Goal: Task Accomplishment & Management: Use online tool/utility

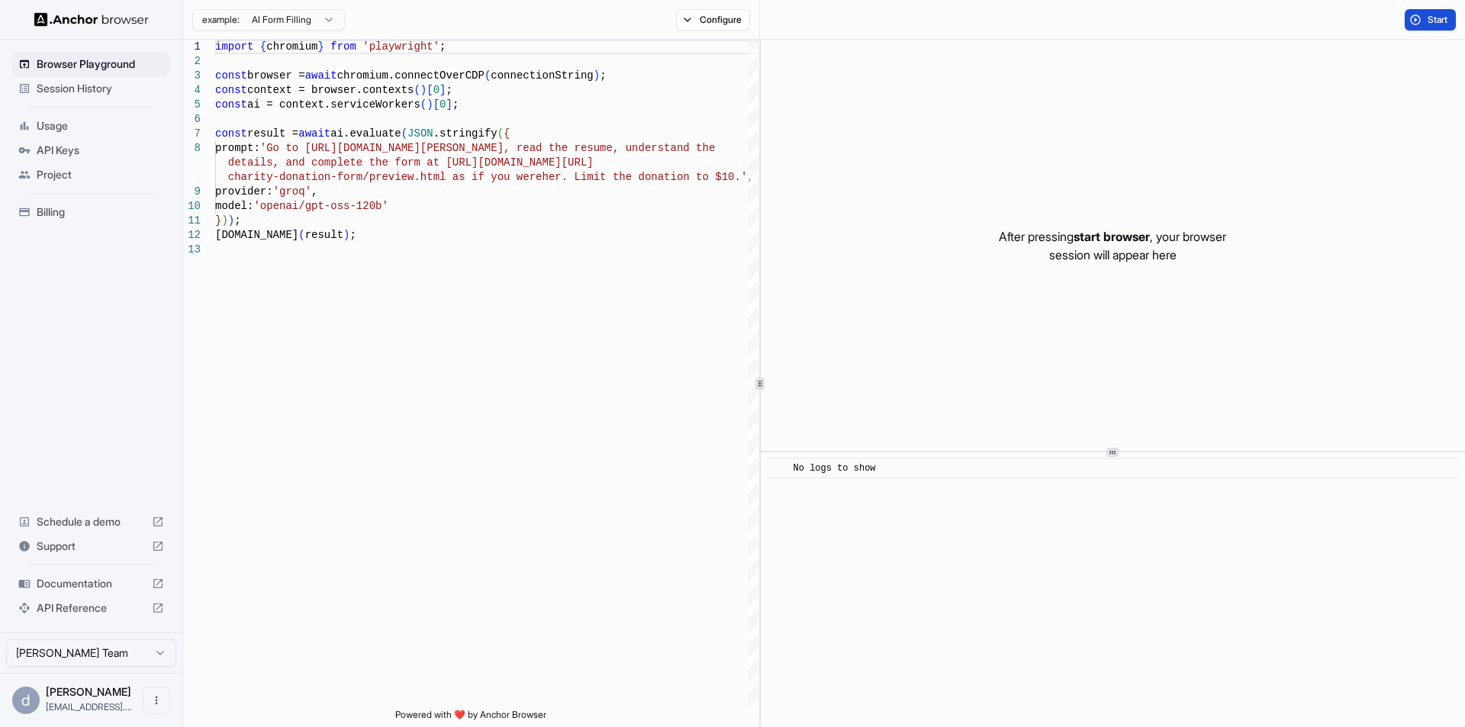
click at [1419, 21] on button "Start" at bounding box center [1430, 19] width 51 height 21
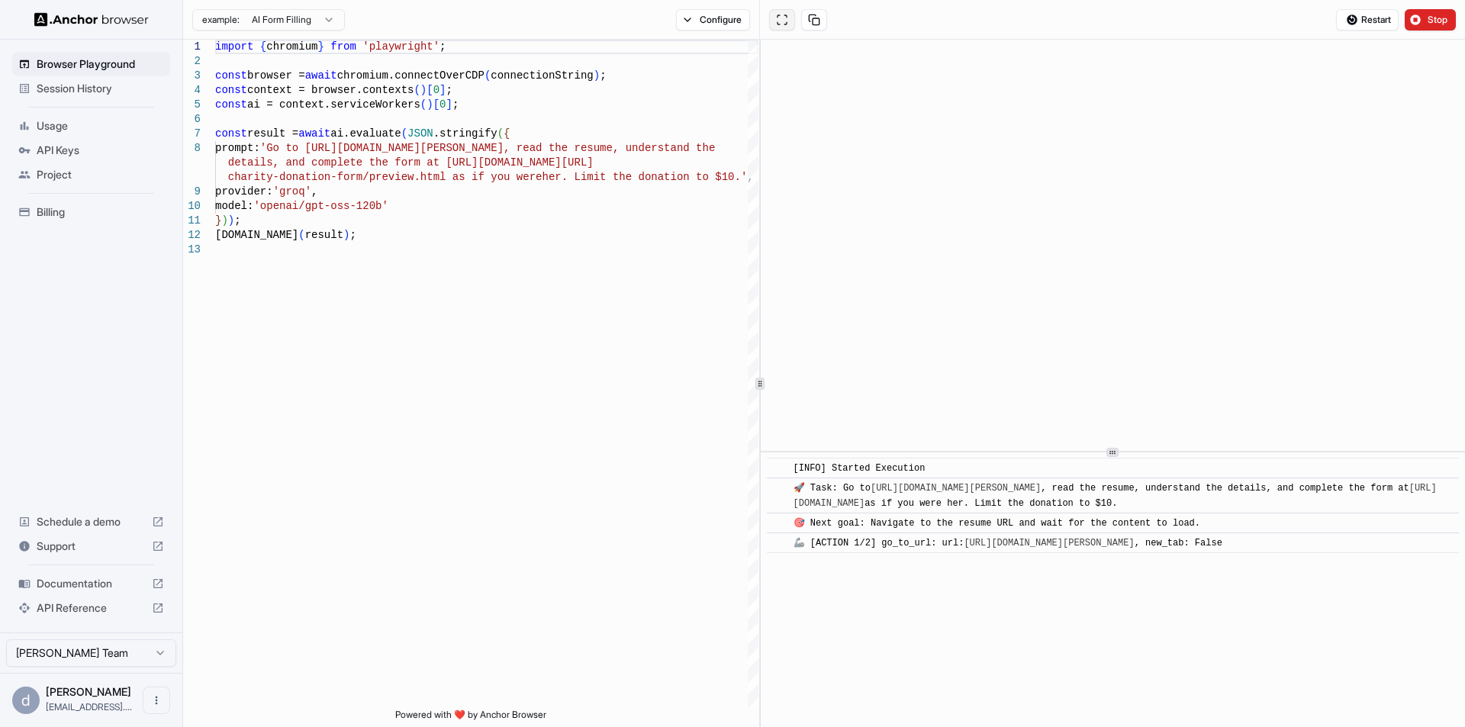
click at [791, 19] on button at bounding box center [782, 19] width 26 height 21
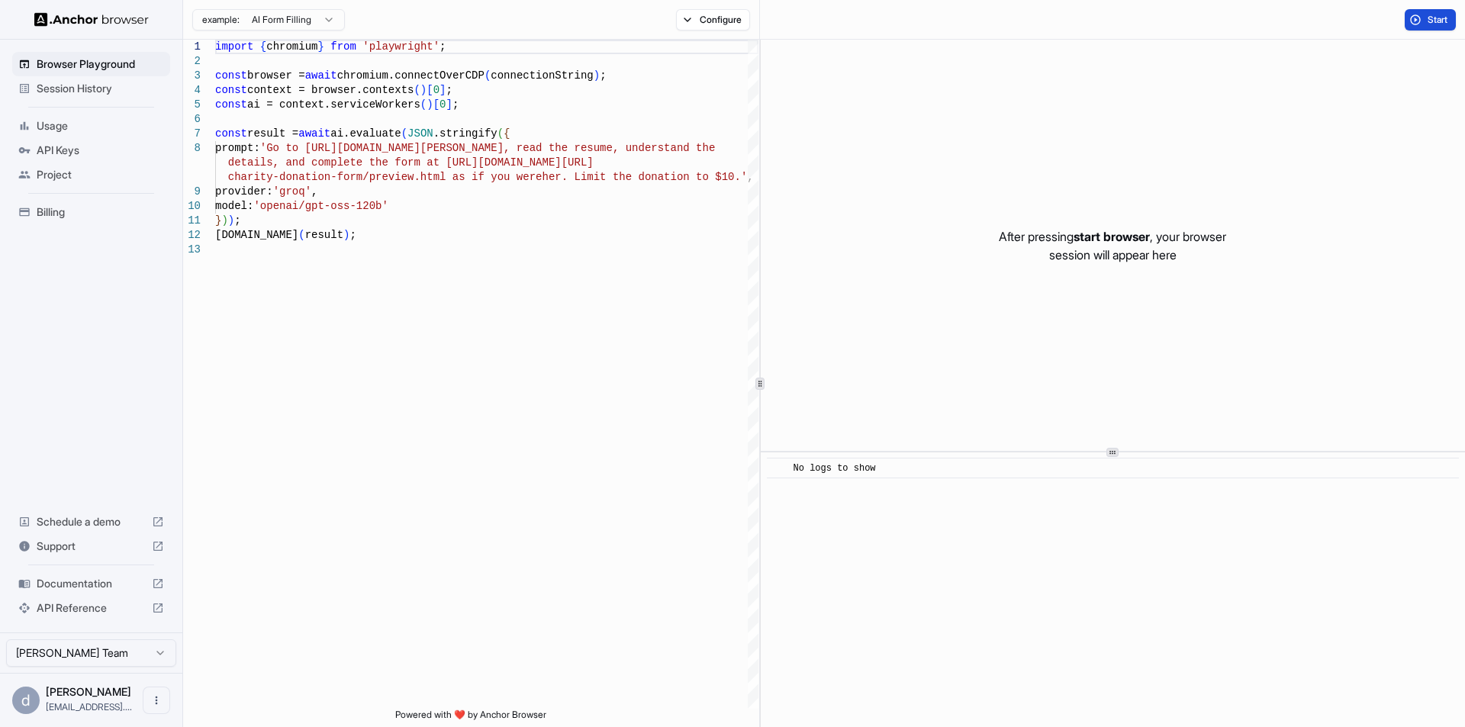
click at [1420, 16] on button "Start" at bounding box center [1430, 19] width 51 height 21
click at [1426, 15] on button "Start" at bounding box center [1430, 19] width 51 height 21
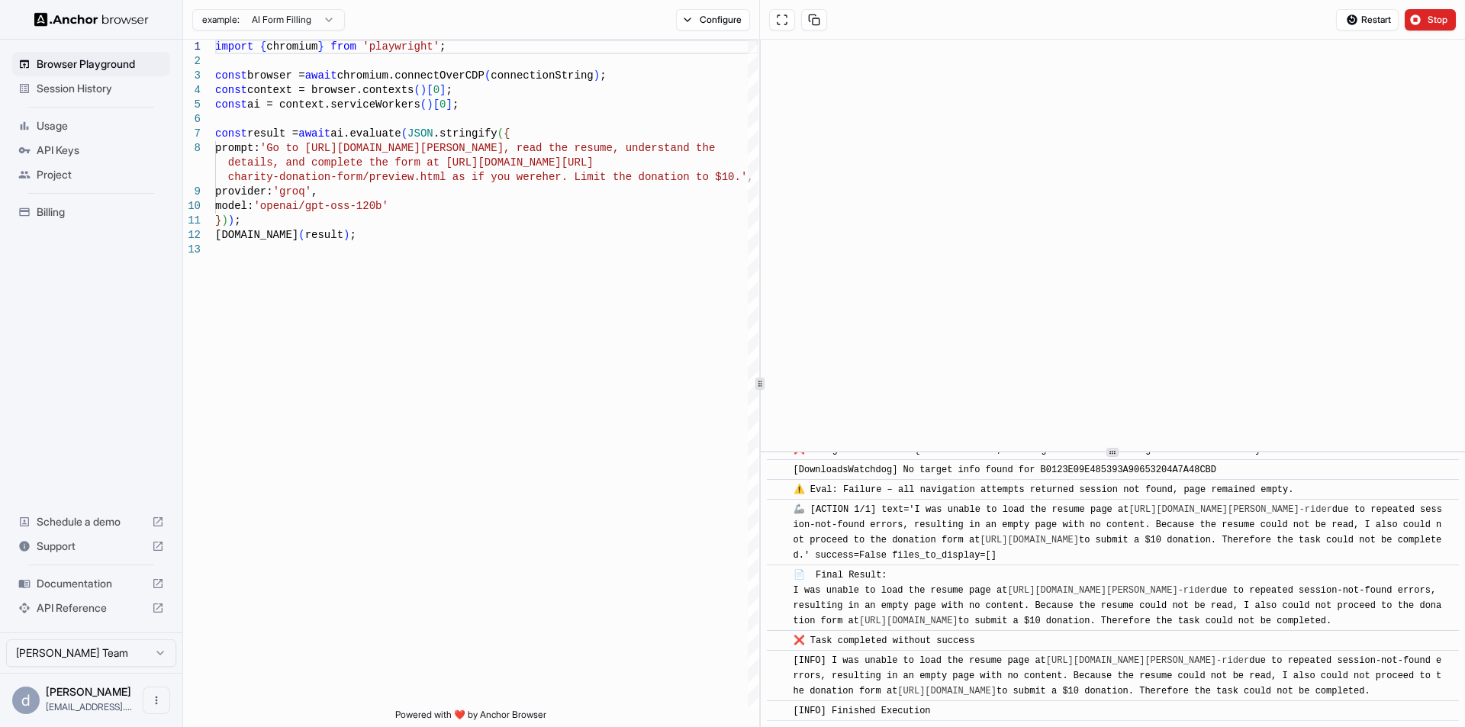
scroll to position [989, 0]
click at [765, 25] on div at bounding box center [793, 19] width 67 height 21
click at [782, 24] on button at bounding box center [782, 19] width 26 height 21
